Goal: Task Accomplishment & Management: Manage account settings

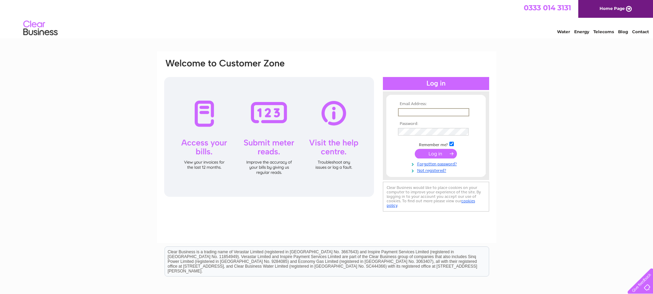
click at [409, 112] on input "text" at bounding box center [433, 112] width 71 height 8
type input "tim@conniferscare.co.uk"
click at [406, 147] on td at bounding box center [436, 153] width 80 height 13
click at [422, 154] on input "submit" at bounding box center [436, 153] width 42 height 10
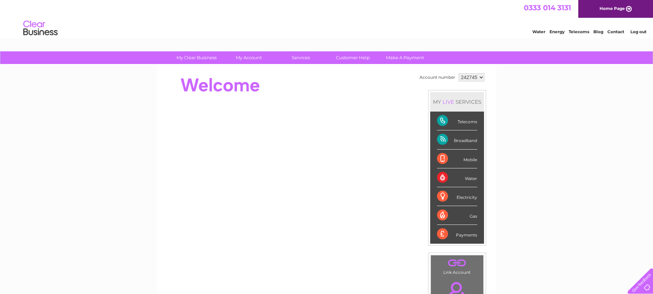
click at [462, 159] on div "Mobile" at bounding box center [457, 159] width 40 height 19
click at [464, 160] on div "Mobile" at bounding box center [457, 159] width 40 height 19
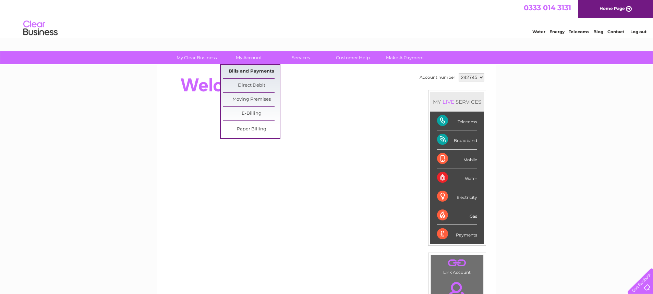
click at [250, 68] on link "Bills and Payments" at bounding box center [251, 72] width 57 height 14
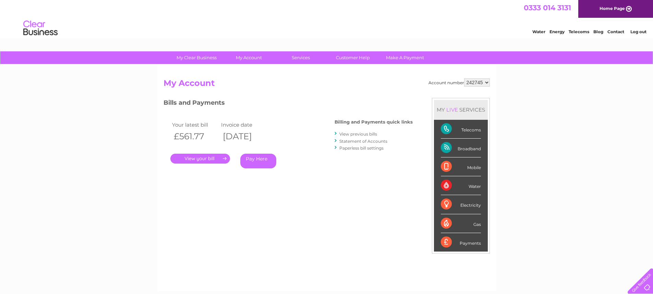
click at [200, 156] on link "." at bounding box center [200, 159] width 60 height 10
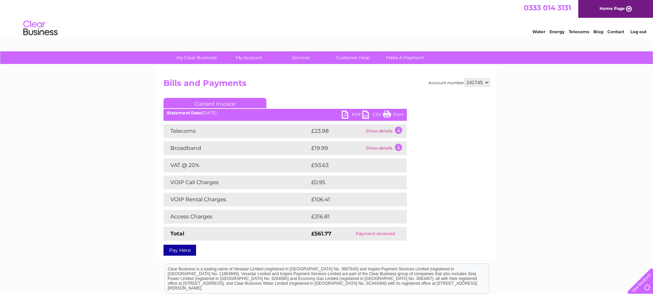
click at [347, 112] on link "PDF" at bounding box center [352, 116] width 21 height 10
click at [348, 112] on link "PDF" at bounding box center [352, 116] width 21 height 10
